Goal: Task Accomplishment & Management: Use online tool/utility

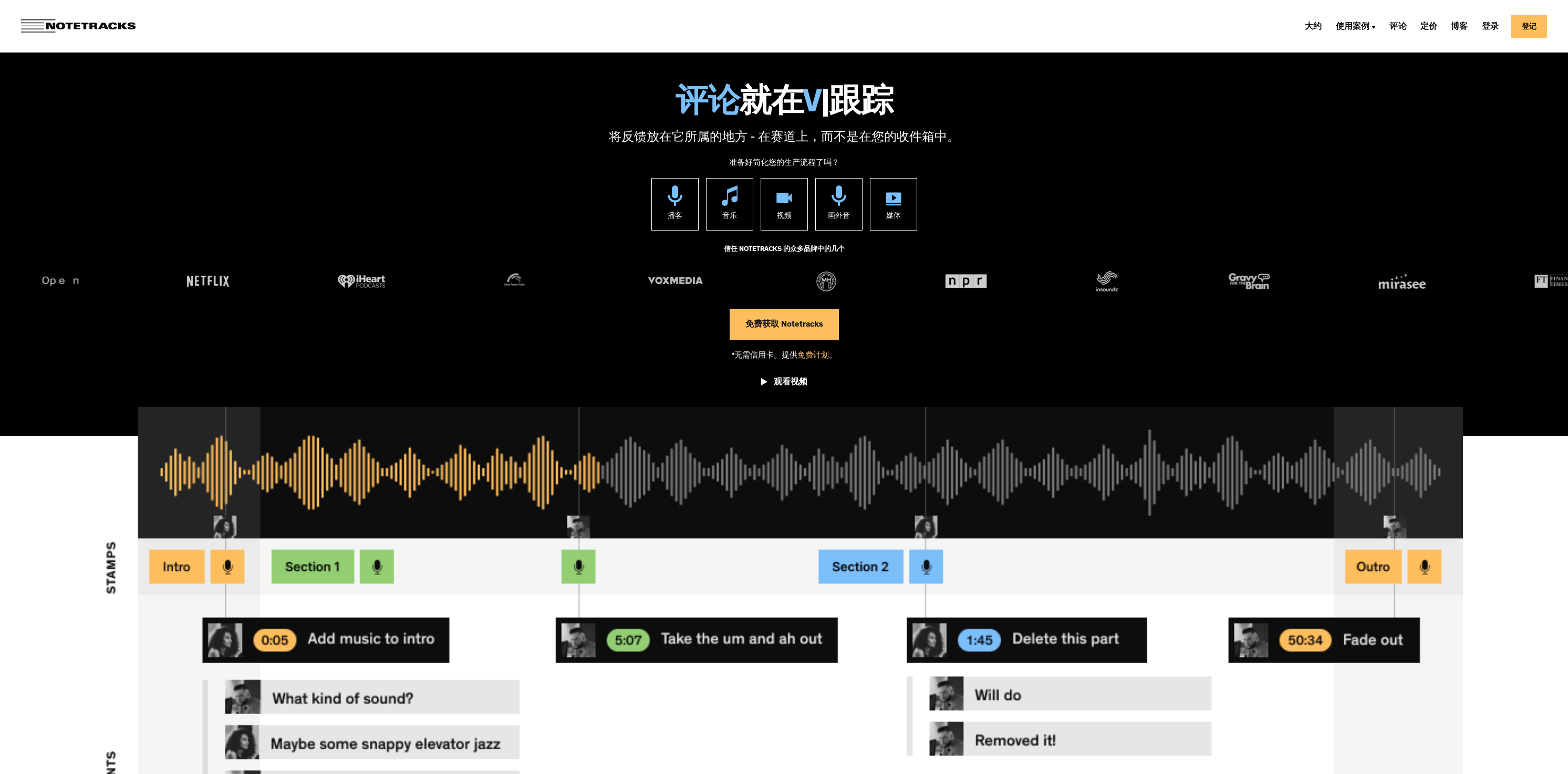
click at [763, 322] on link "免费获取 Notetracks" at bounding box center [784, 325] width 109 height 32
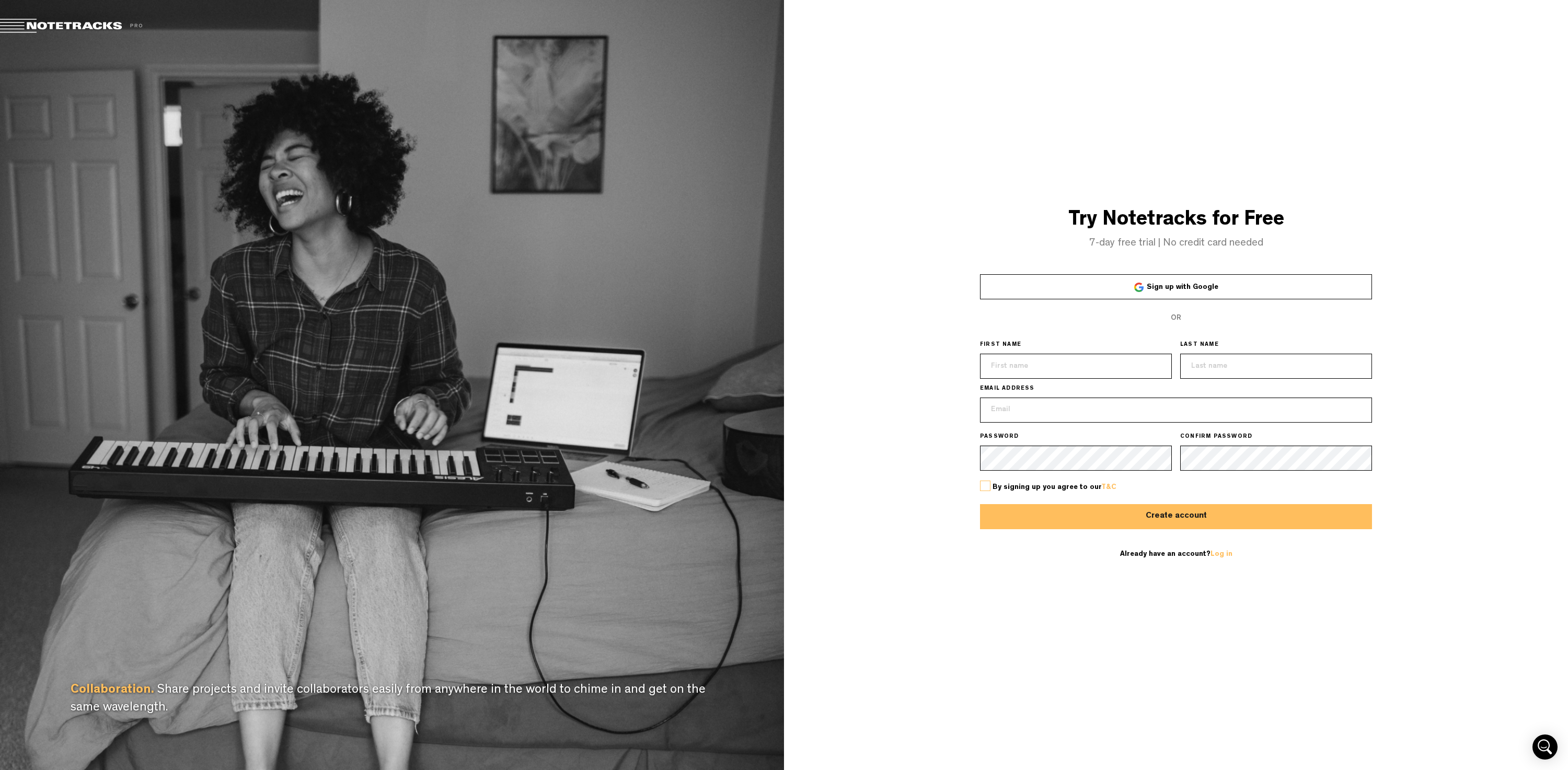
click at [1171, 286] on span "Sign up with Google" at bounding box center [1182, 287] width 71 height 7
click at [1058, 523] on button "Create account" at bounding box center [1176, 517] width 392 height 25
click at [534, 383] on div "Collaboration. Share projects and invite collaborators easily from anywhere in …" at bounding box center [392, 385] width 784 height 770
click at [1189, 289] on span "Sign up with Google" at bounding box center [1182, 287] width 71 height 7
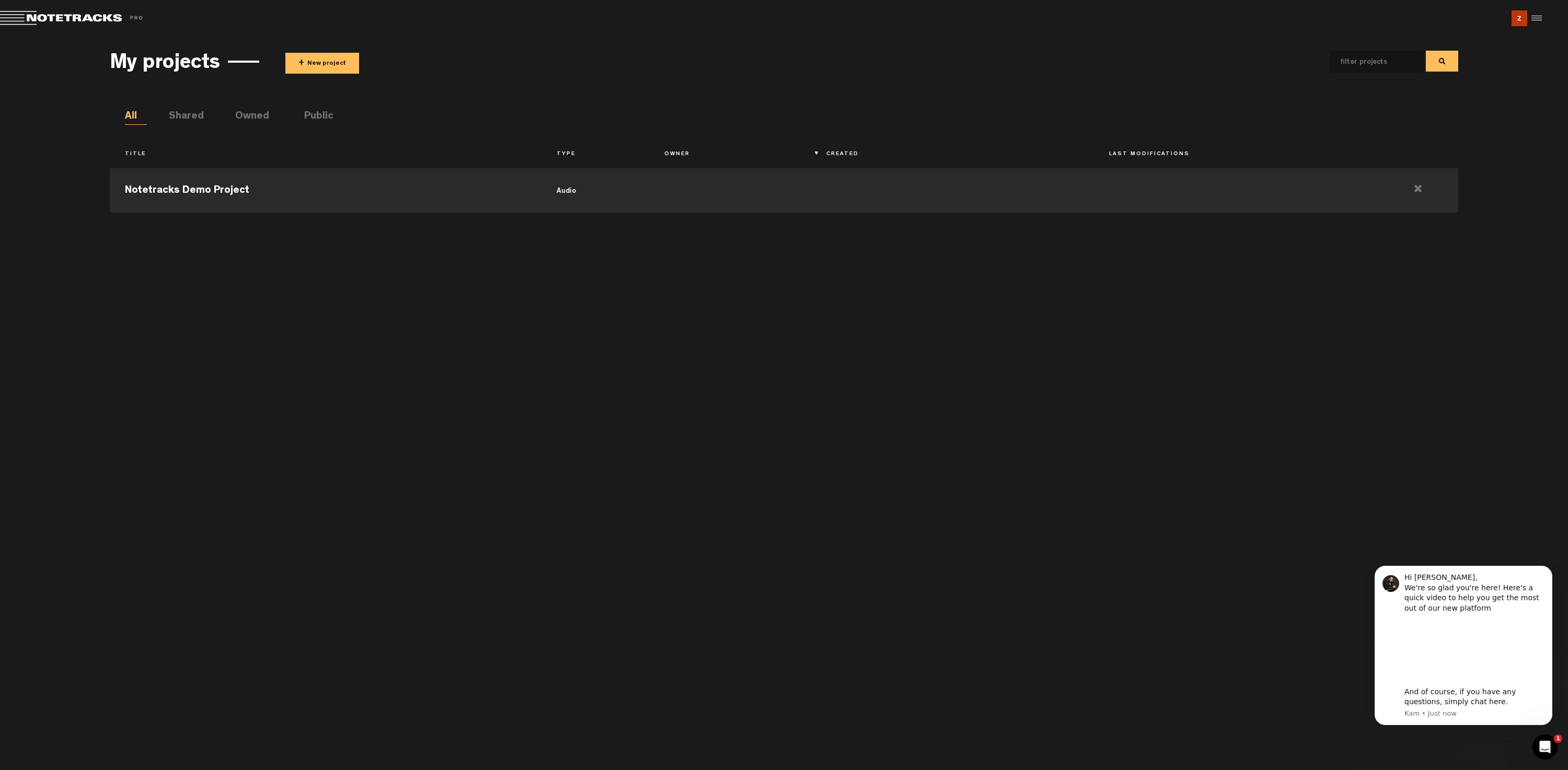
click at [603, 61] on span "+ New project" at bounding box center [546, 63] width 522 height 21
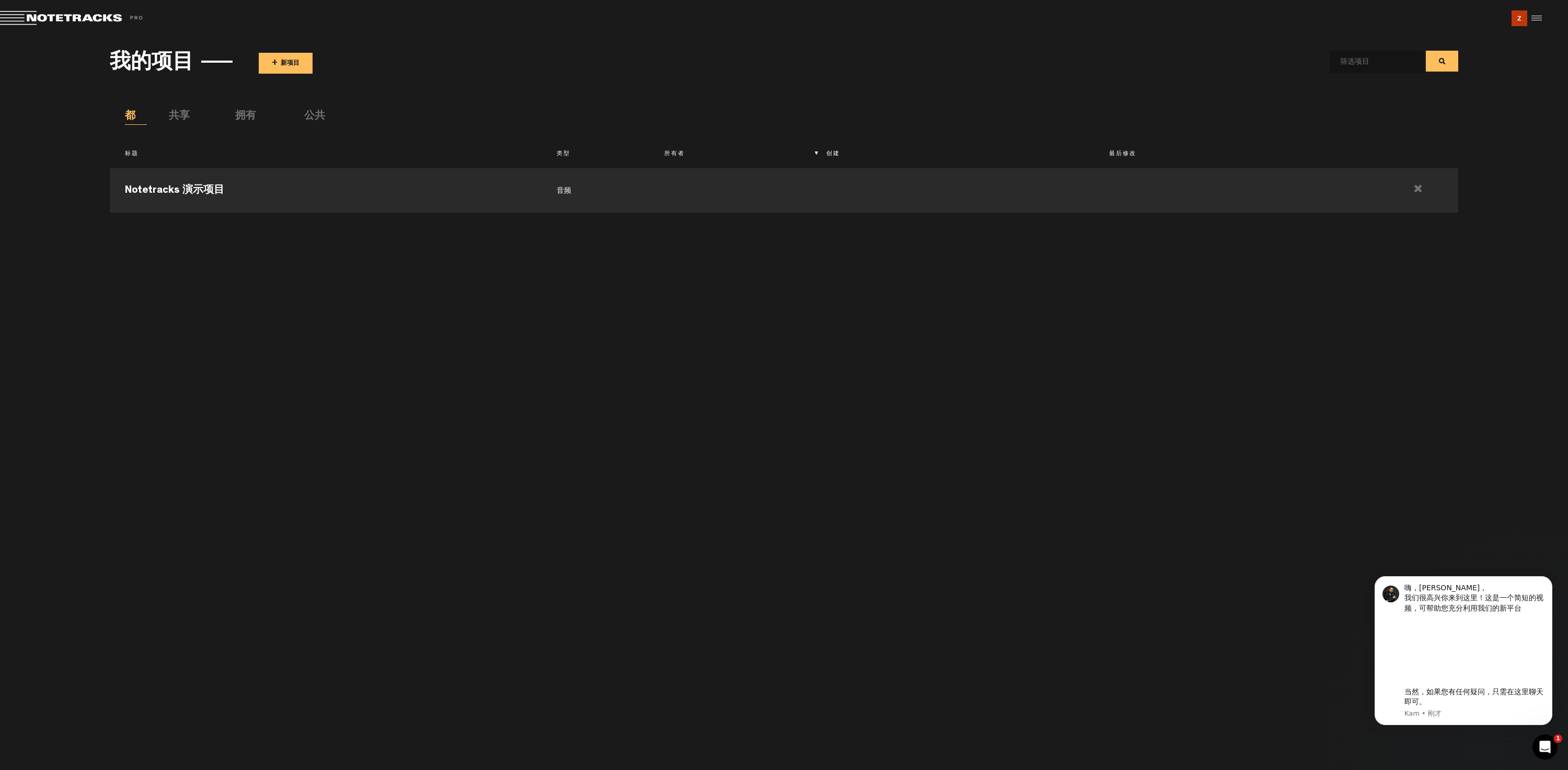
click at [775, 461] on div "Notetracks 演示项目 音频" at bounding box center [783, 461] width 1348 height 596
click at [291, 61] on font "新项目" at bounding box center [290, 64] width 19 height 7
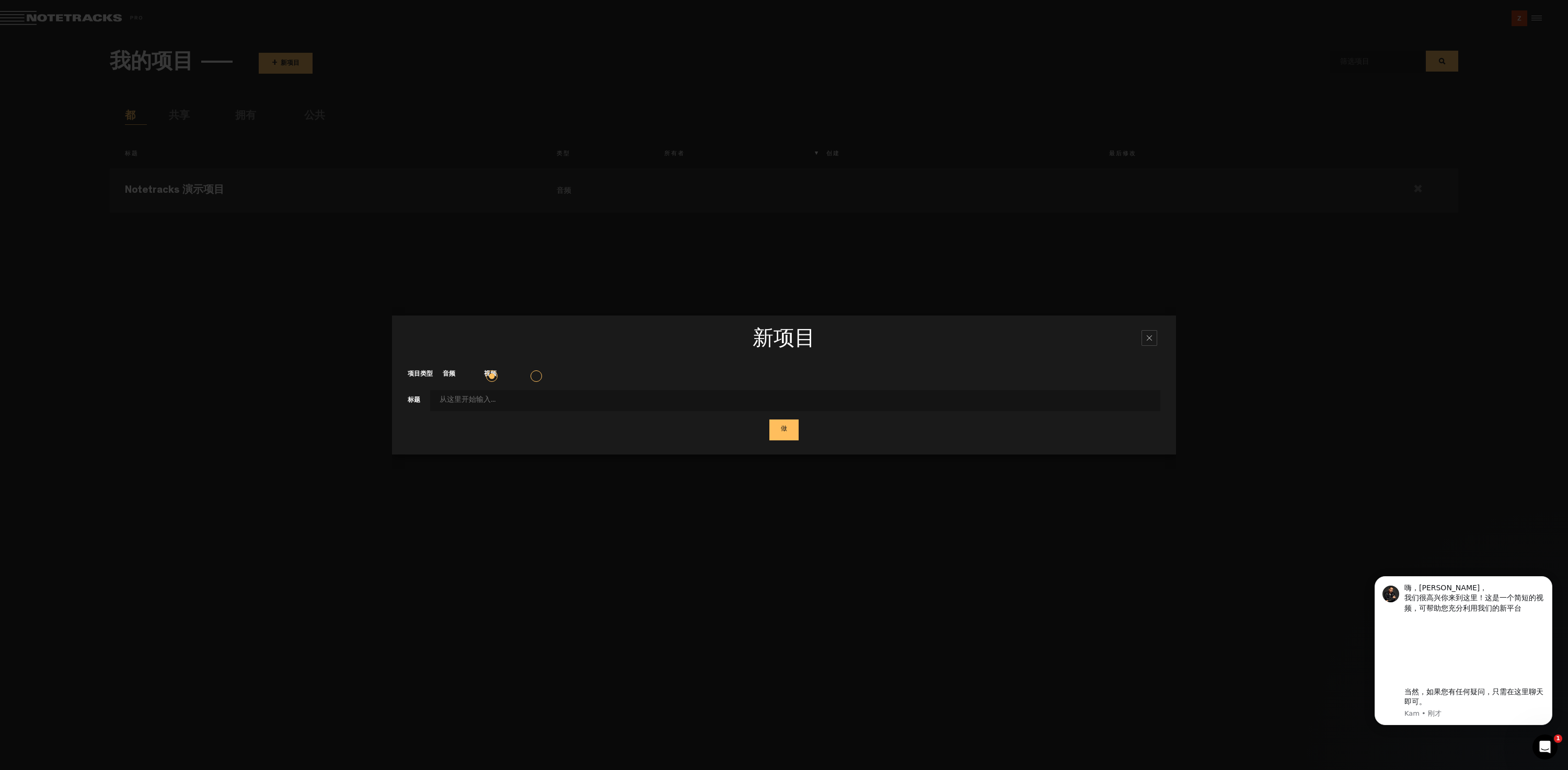
click at [529, 400] on input "项目类型" at bounding box center [795, 401] width 730 height 21
click at [486, 373] on label "视频" at bounding box center [495, 374] width 22 height 9
click at [0, 0] on input "视频" at bounding box center [0, 0] width 0 height 0
click at [465, 377] on label "音频" at bounding box center [454, 374] width 22 height 9
click at [0, 0] on input "音频" at bounding box center [0, 0] width 0 height 0
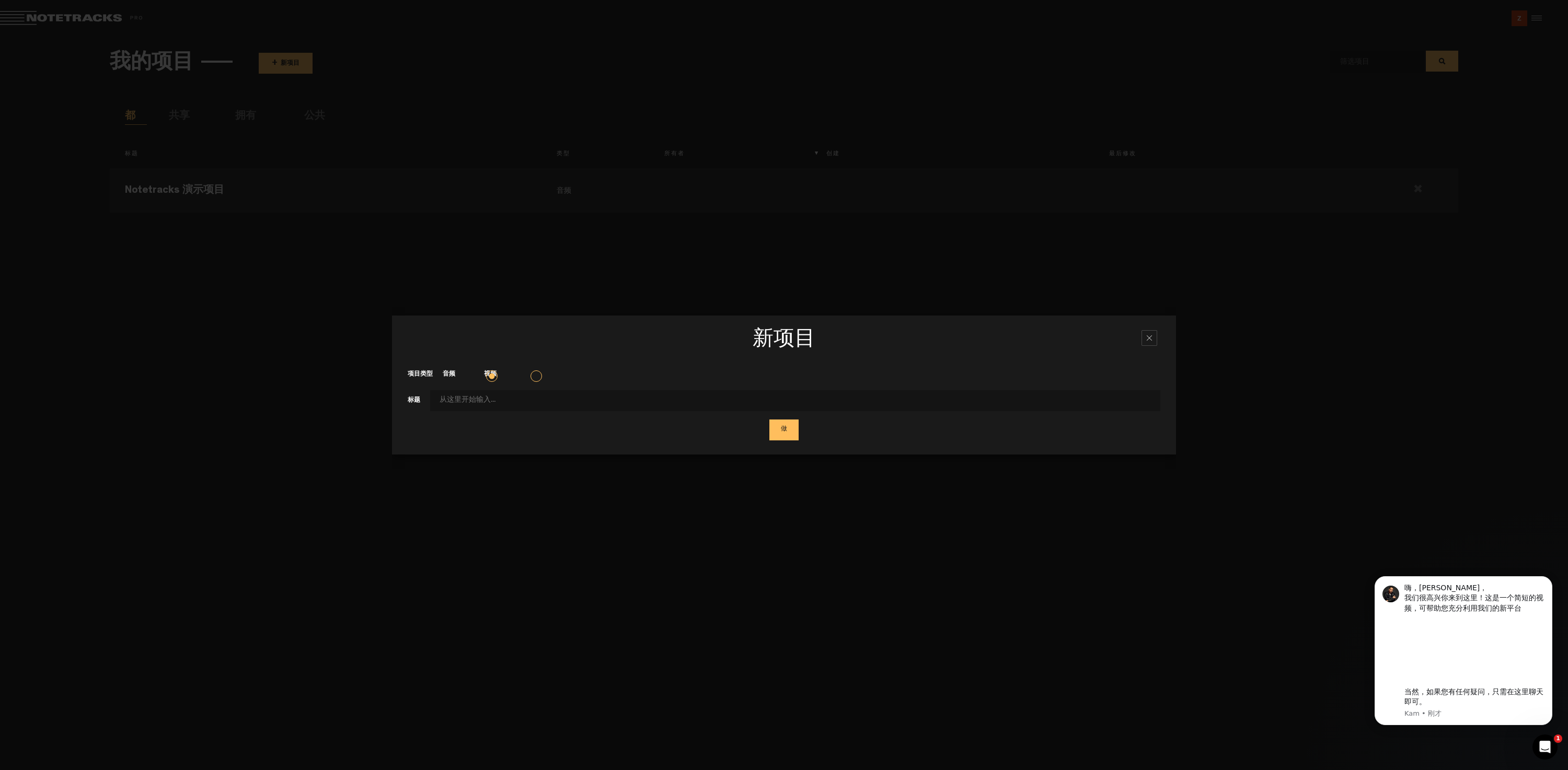
click at [554, 385] on form "项目类型 音频 视频 标题 做" at bounding box center [784, 402] width 752 height 77
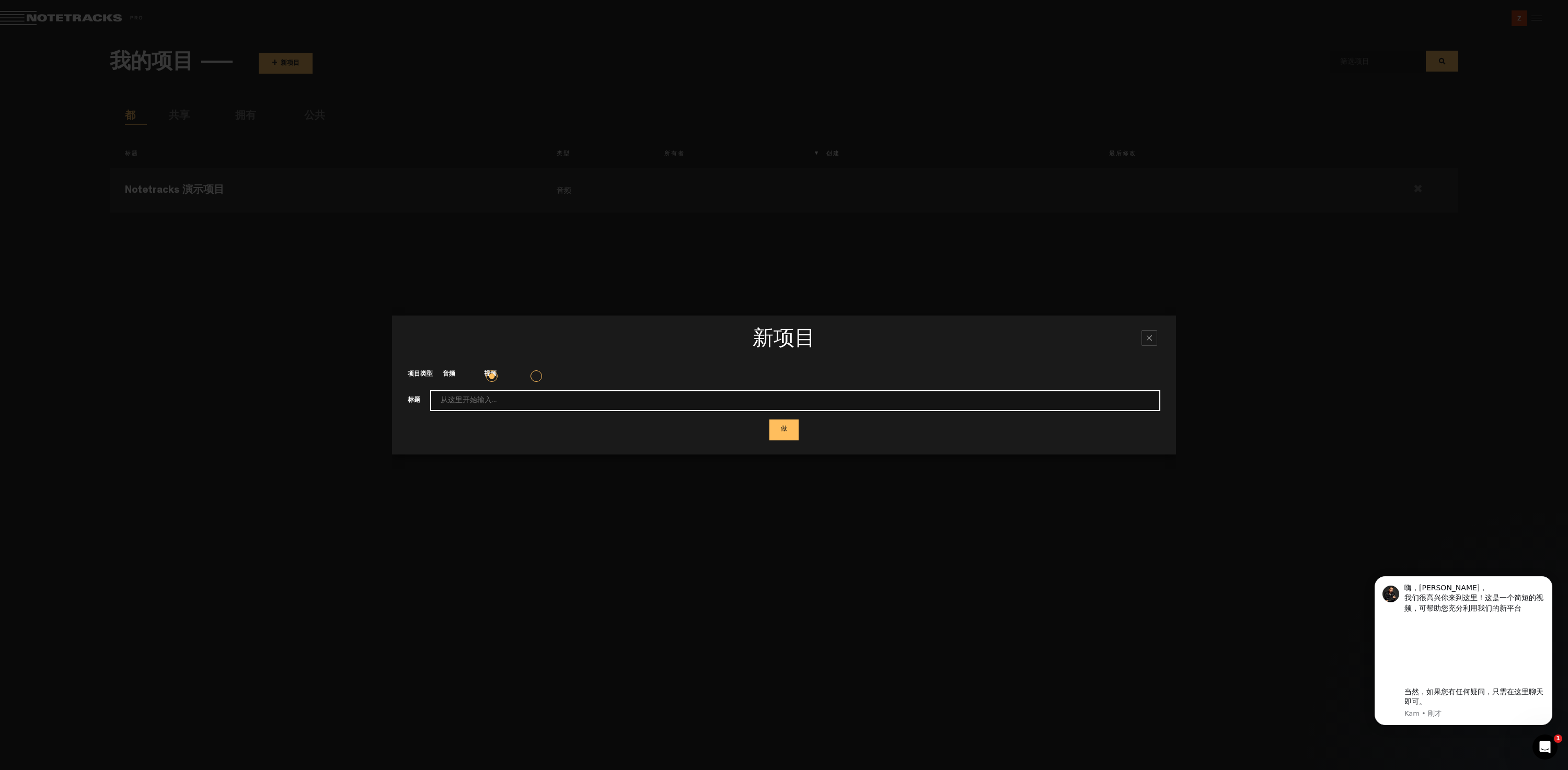
click at [554, 398] on input "项目类型" at bounding box center [795, 401] width 730 height 21
type input "a"
type input "网球机"
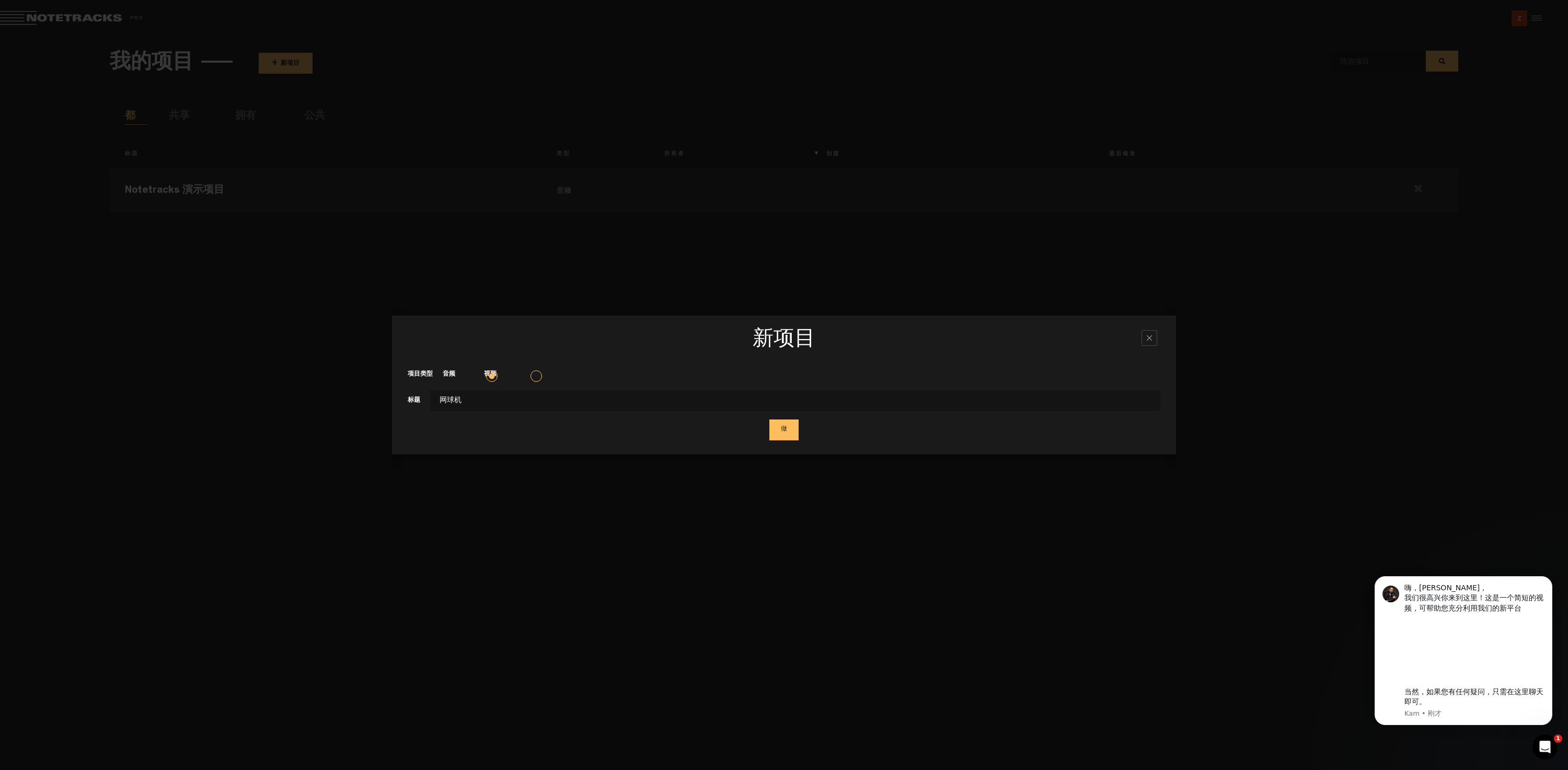
click at [783, 427] on button "做" at bounding box center [784, 430] width 29 height 21
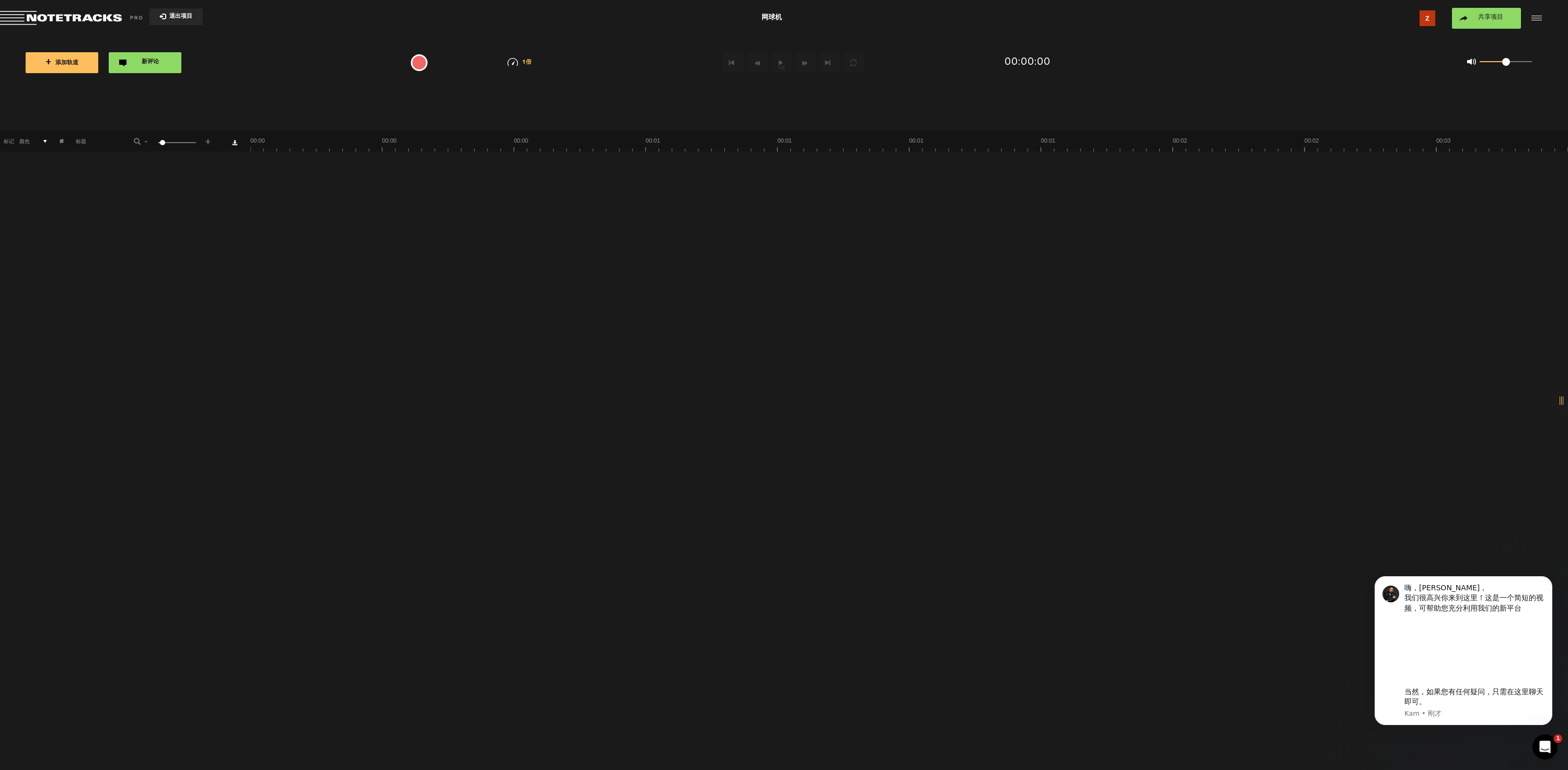
click at [419, 59] on div "{{ tooltip_message }}" at bounding box center [418, 62] width 16 height 16
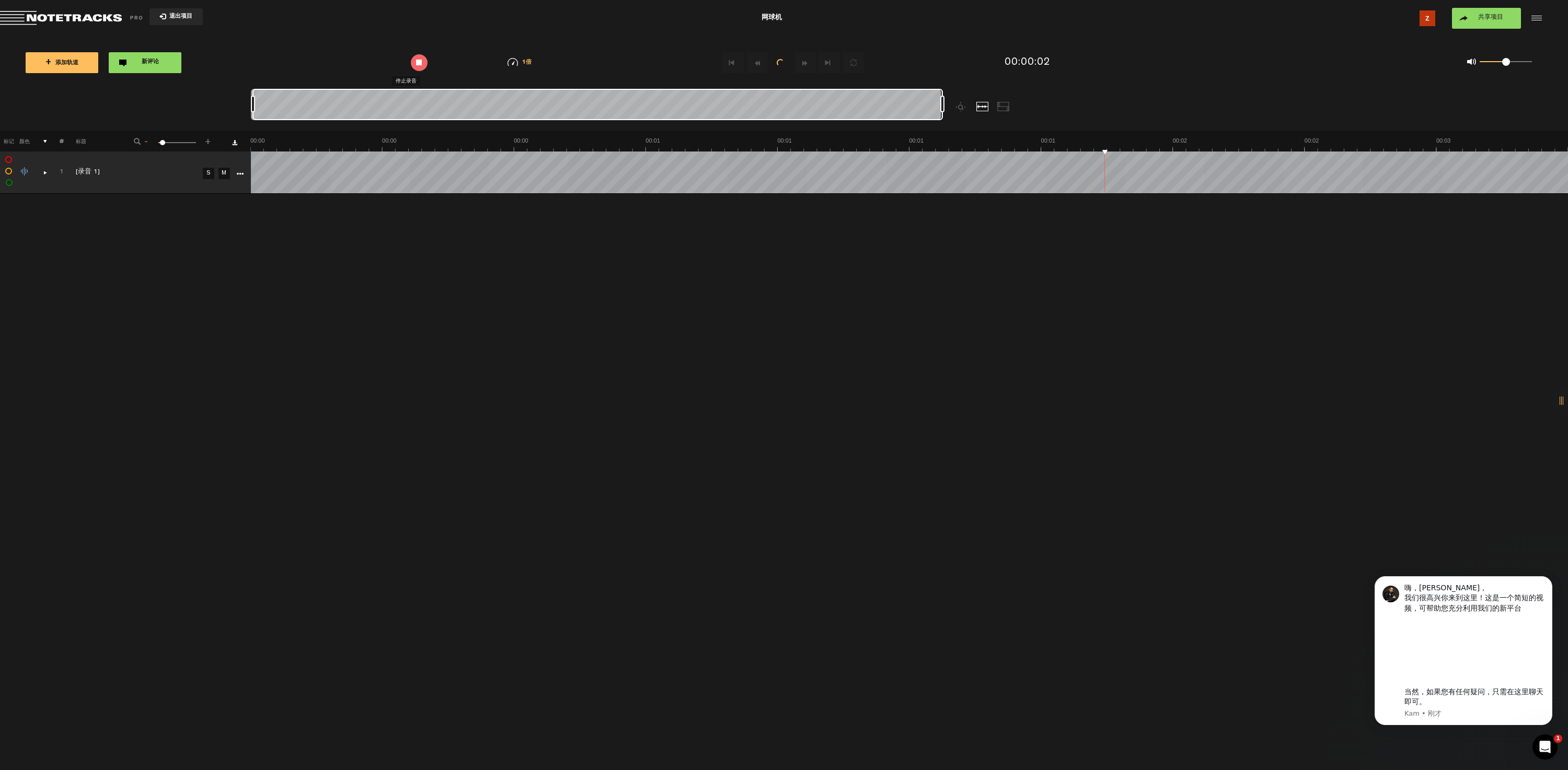
click at [421, 64] on div "{{ tooltip_message }}" at bounding box center [418, 62] width 16 height 16
